Goal: Find specific page/section: Find specific page/section

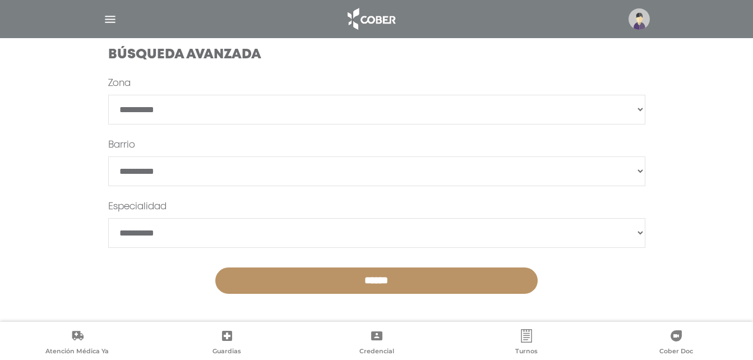
scroll to position [313, 0]
click at [109, 20] on img "button" at bounding box center [110, 19] width 14 height 14
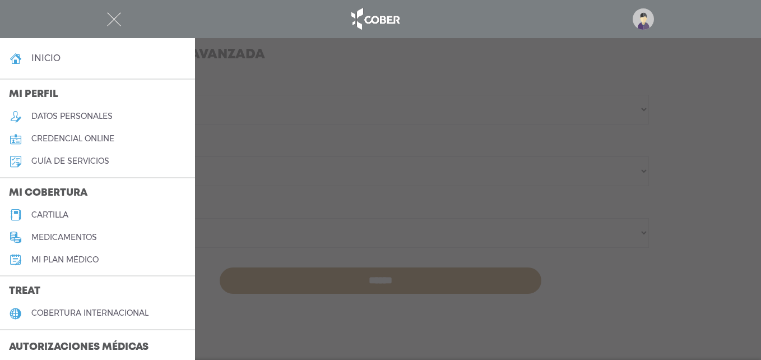
click at [66, 213] on h5 "cartilla" at bounding box center [49, 215] width 37 height 10
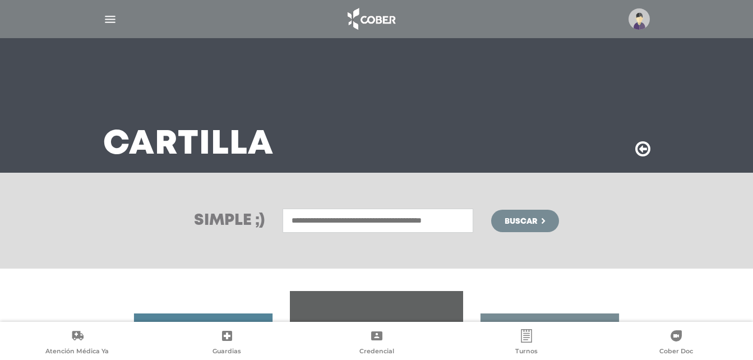
click at [351, 222] on input "text" at bounding box center [377, 220] width 191 height 24
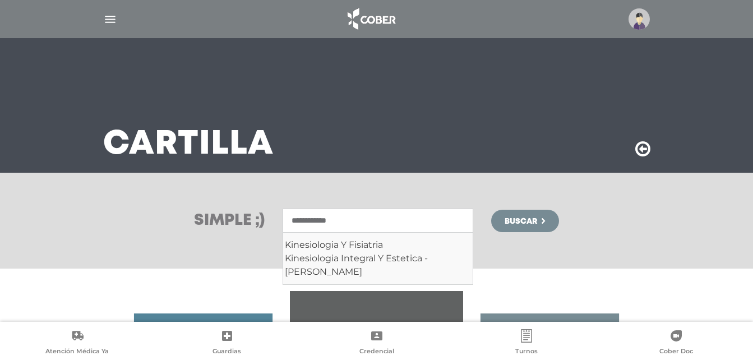
type input "**********"
click at [491, 210] on button "Buscar" at bounding box center [524, 221] width 67 height 22
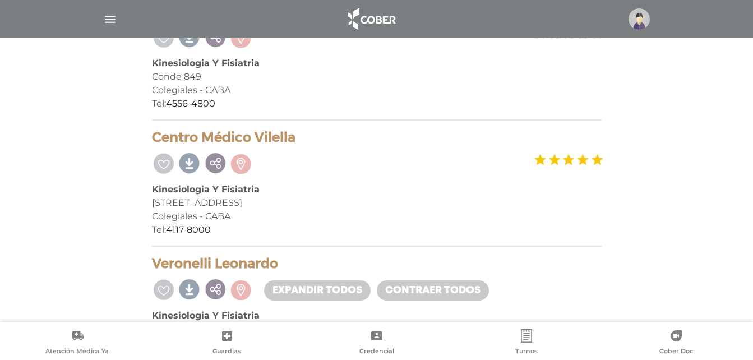
scroll to position [504, 0]
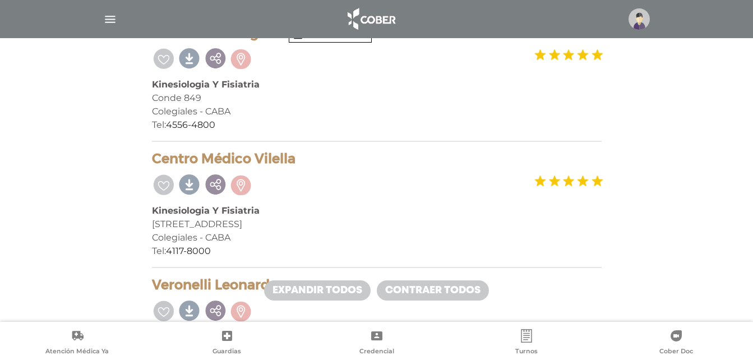
click at [107, 19] on img "button" at bounding box center [110, 19] width 14 height 14
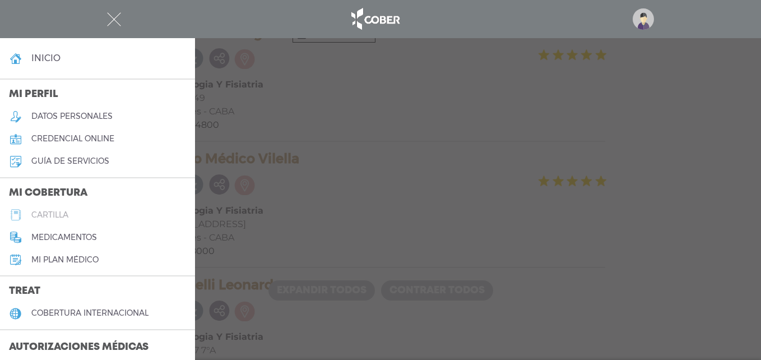
click at [78, 218] on link "cartilla" at bounding box center [97, 214] width 195 height 22
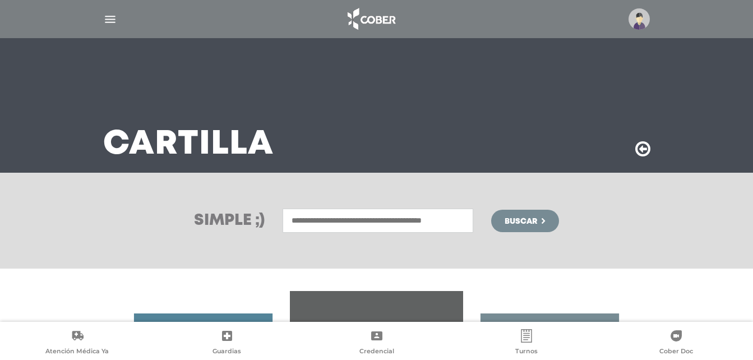
click at [447, 223] on input "text" at bounding box center [377, 220] width 191 height 24
type input "*"
type input "*****"
click at [491, 210] on button "Buscar" at bounding box center [524, 221] width 67 height 22
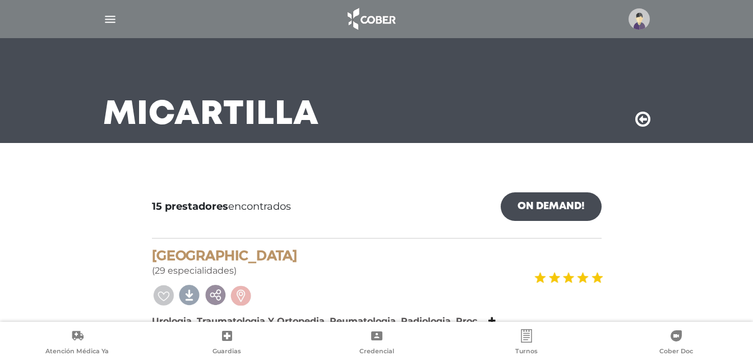
scroll to position [112, 0]
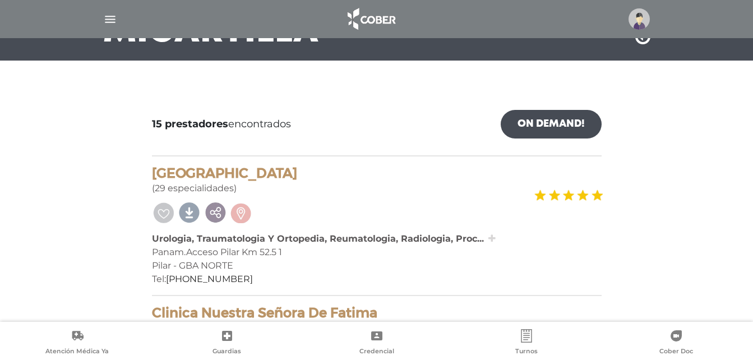
click at [493, 237] on icon at bounding box center [491, 238] width 7 height 9
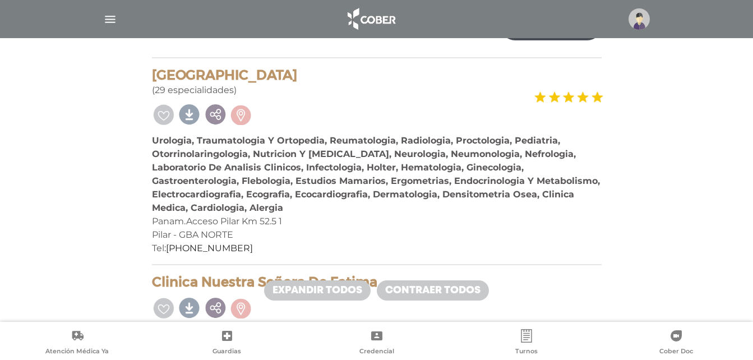
scroll to position [168, 0]
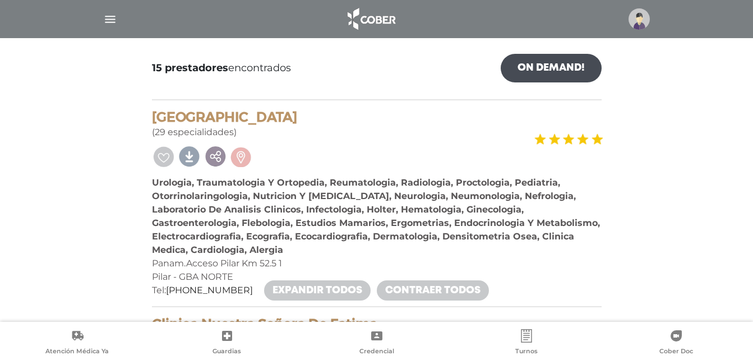
click at [105, 18] on img "button" at bounding box center [110, 19] width 14 height 14
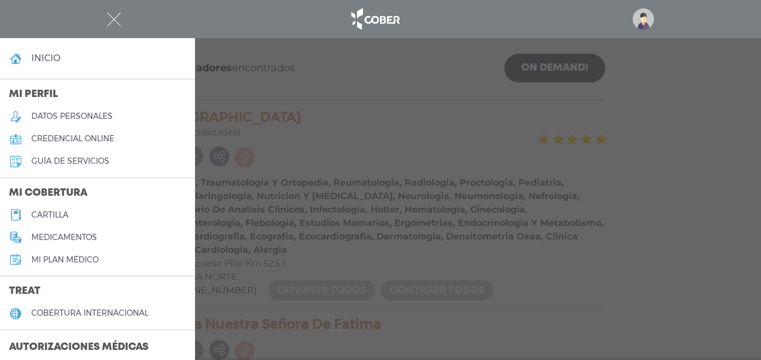
click at [67, 207] on link "cartilla" at bounding box center [97, 214] width 195 height 22
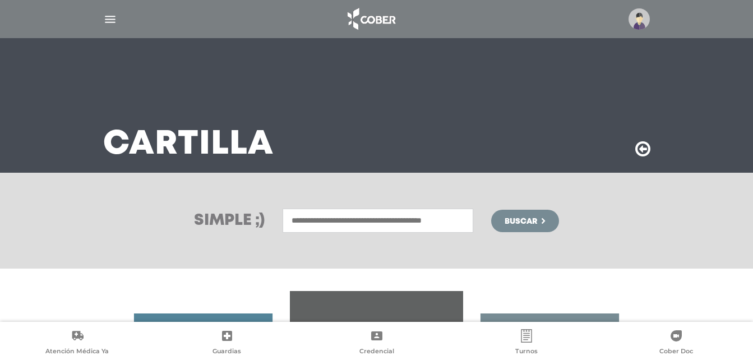
click at [374, 215] on input "text" at bounding box center [377, 220] width 191 height 24
type input "*****"
click at [491, 210] on button "Buscar" at bounding box center [524, 221] width 67 height 22
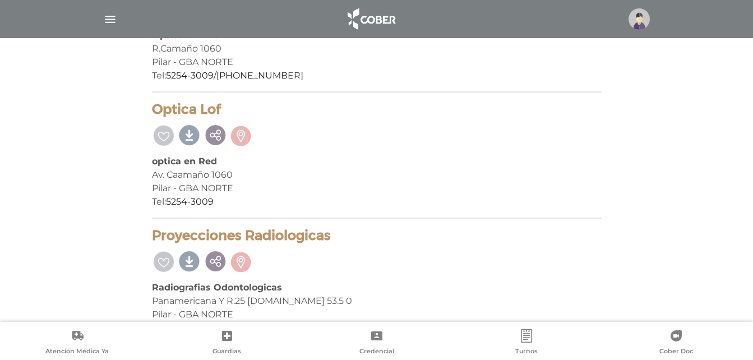
scroll to position [2138, 0]
